Goal: Obtain resource: Obtain resource

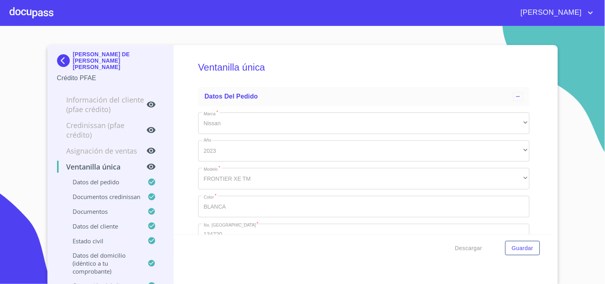
click at [16, 12] on div at bounding box center [32, 13] width 44 height 26
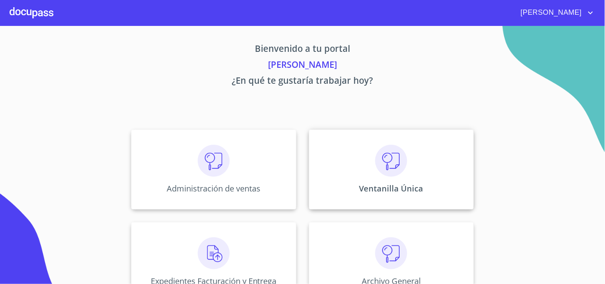
click at [424, 177] on div "Ventanilla Única" at bounding box center [391, 170] width 165 height 80
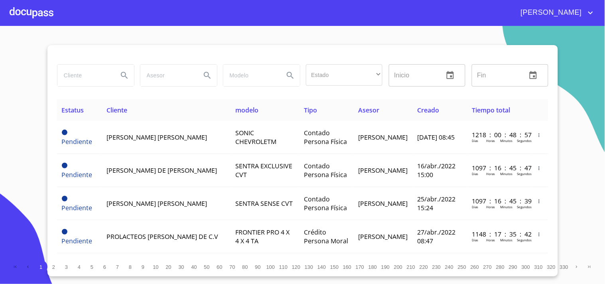
click at [97, 75] on input "search" at bounding box center [84, 76] width 54 height 22
type input "xcan construcciones"
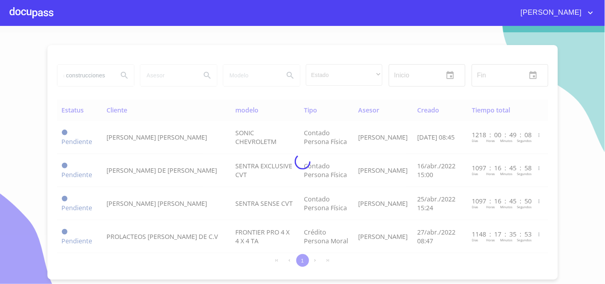
scroll to position [0, 0]
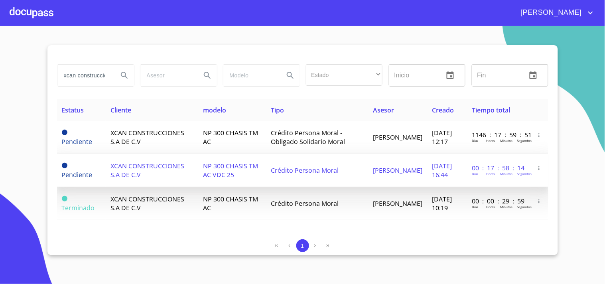
click at [138, 167] on span "XCAN CONSTRUCCIONES S.A DE C.V" at bounding box center [147, 170] width 74 height 18
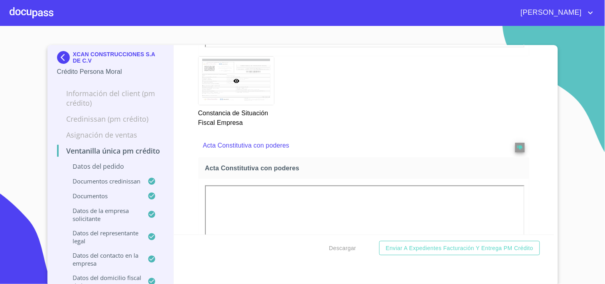
scroll to position [2480, 0]
click at [530, 108] on div "Ventanilla única PM crédito Datos del pedido Marca   * Nissan ​ Año 2025 ​ Colo…" at bounding box center [364, 139] width 380 height 189
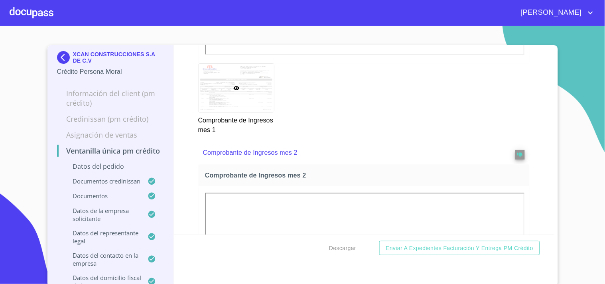
scroll to position [1240, 0]
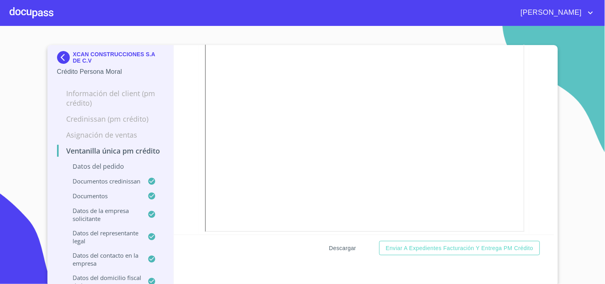
click at [340, 246] on span "Descargar" at bounding box center [342, 248] width 27 height 10
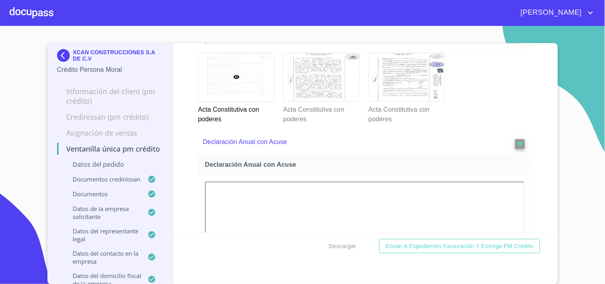
scroll to position [2878, 0]
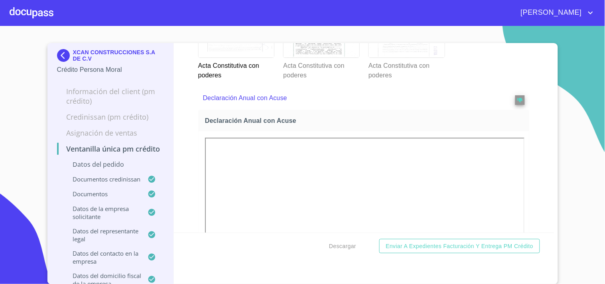
click at [389, 57] on div at bounding box center [407, 33] width 76 height 48
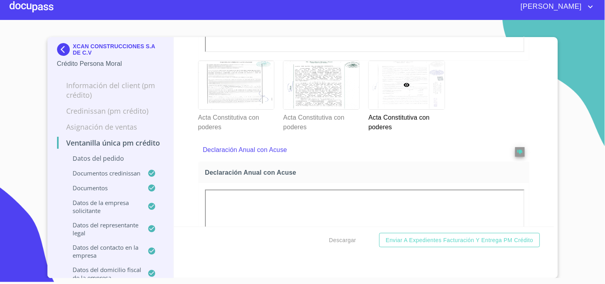
scroll to position [2843, 0]
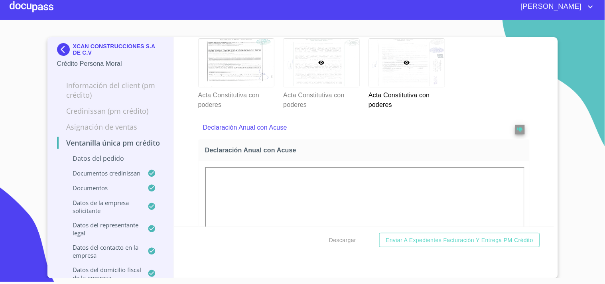
click at [322, 87] on div at bounding box center [321, 63] width 76 height 48
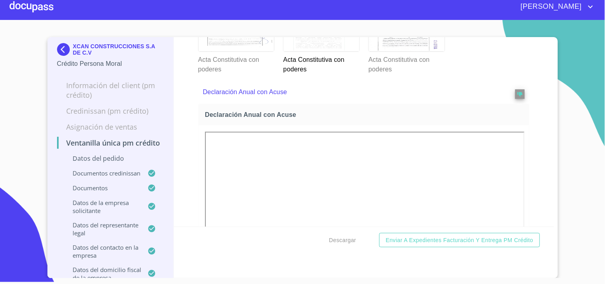
scroll to position [2887, 0]
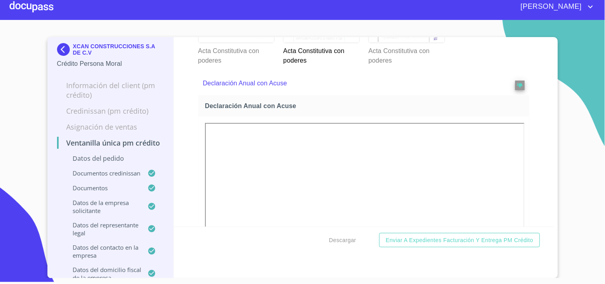
click at [226, 43] on div at bounding box center [236, 18] width 76 height 48
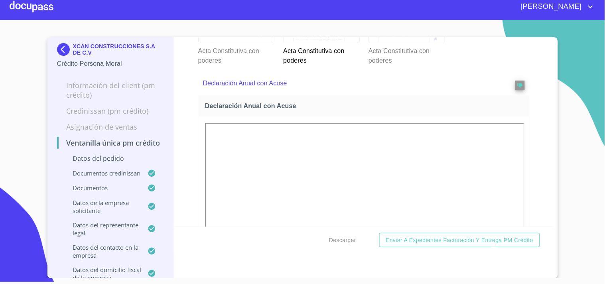
click at [406, 43] on div at bounding box center [407, 18] width 76 height 48
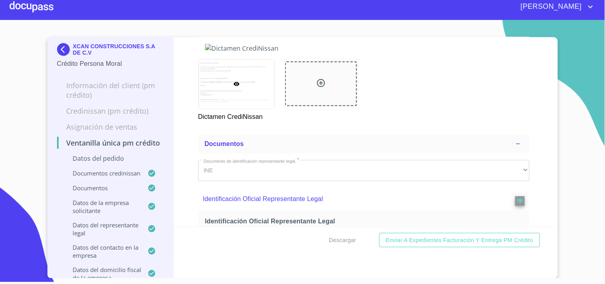
scroll to position [265, 0]
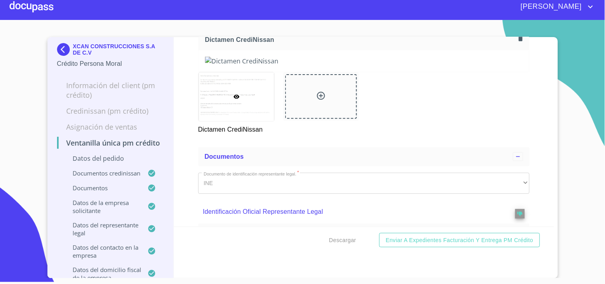
click at [31, 10] on div at bounding box center [32, 7] width 44 height 26
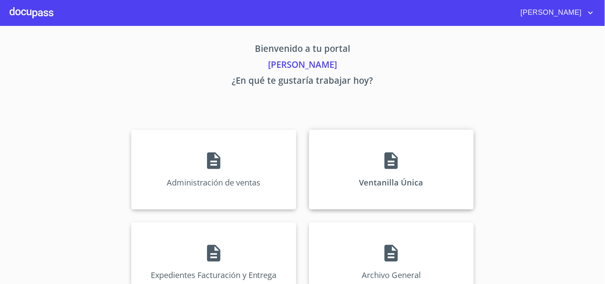
click at [344, 153] on div "Ventanilla Única" at bounding box center [391, 170] width 165 height 80
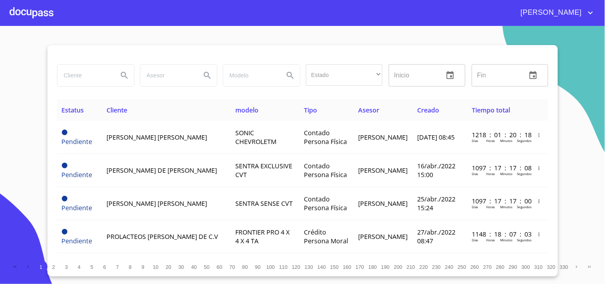
click at [86, 69] on input "search" at bounding box center [84, 76] width 54 height 22
type input "D"
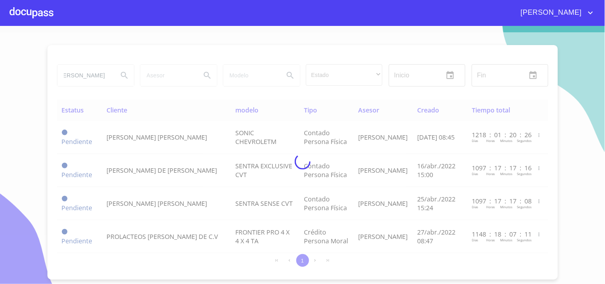
scroll to position [0, 15]
type input "[PERSON_NAME]"
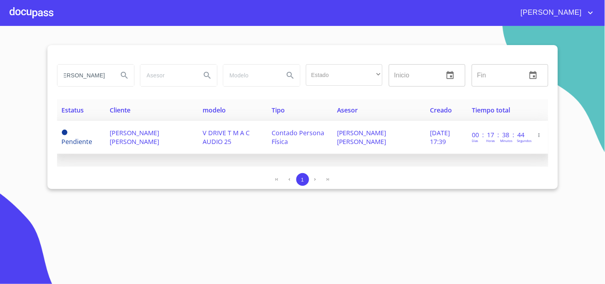
click at [125, 130] on span "[PERSON_NAME] [PERSON_NAME]" at bounding box center [134, 137] width 49 height 18
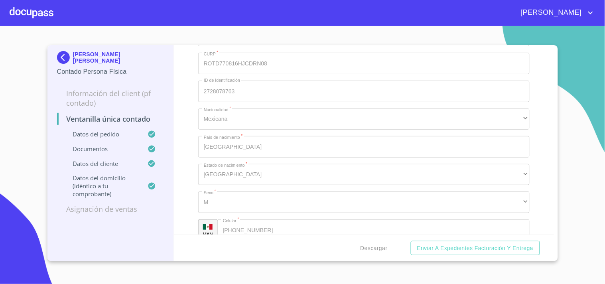
scroll to position [1771, 0]
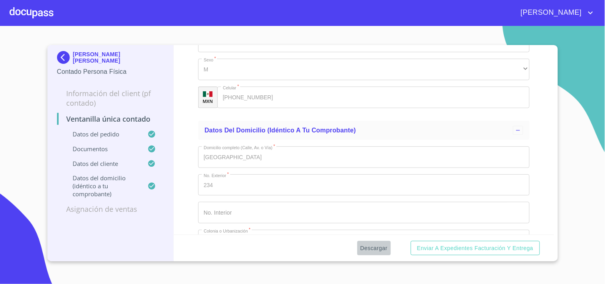
click at [370, 249] on span "Descargar" at bounding box center [373, 248] width 27 height 10
click at [13, 4] on div at bounding box center [32, 13] width 44 height 26
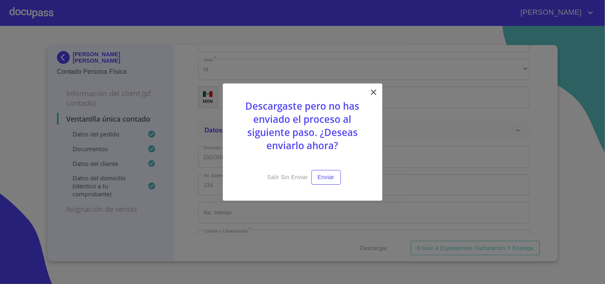
click at [375, 91] on icon at bounding box center [374, 92] width 6 height 6
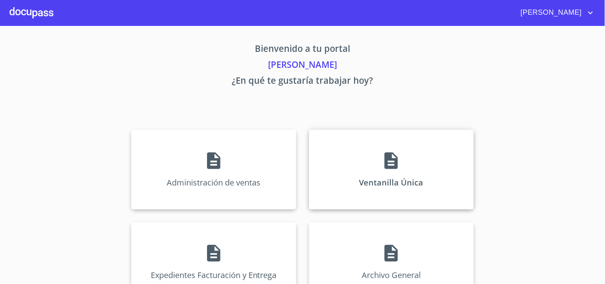
click at [384, 163] on icon at bounding box center [390, 160] width 13 height 17
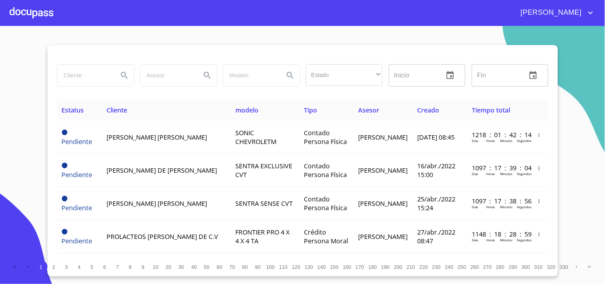
click at [79, 81] on input "search" at bounding box center [84, 76] width 54 height 22
type input "j"
type input "[DEMOGRAPHIC_DATA][PERSON_NAME]"
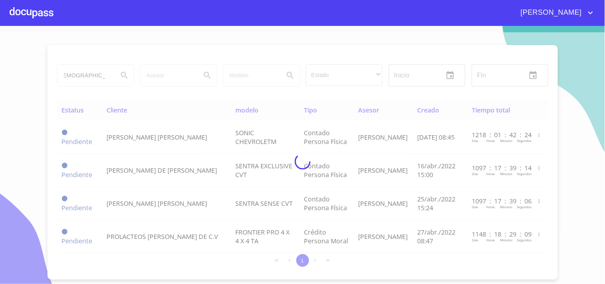
scroll to position [0, 0]
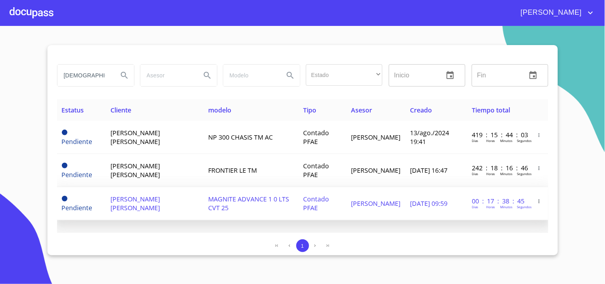
click at [407, 194] on td "[DATE] 09:59" at bounding box center [436, 203] width 62 height 33
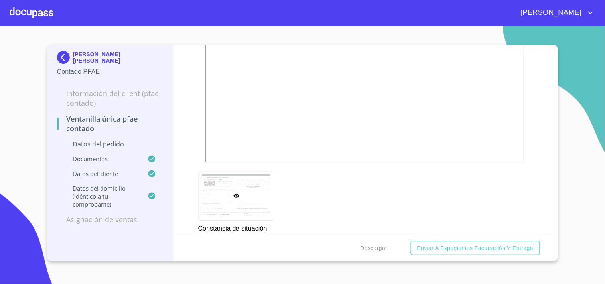
scroll to position [1107, 0]
click at [361, 245] on span "Descargar" at bounding box center [373, 248] width 27 height 10
